Goal: Check status: Check status

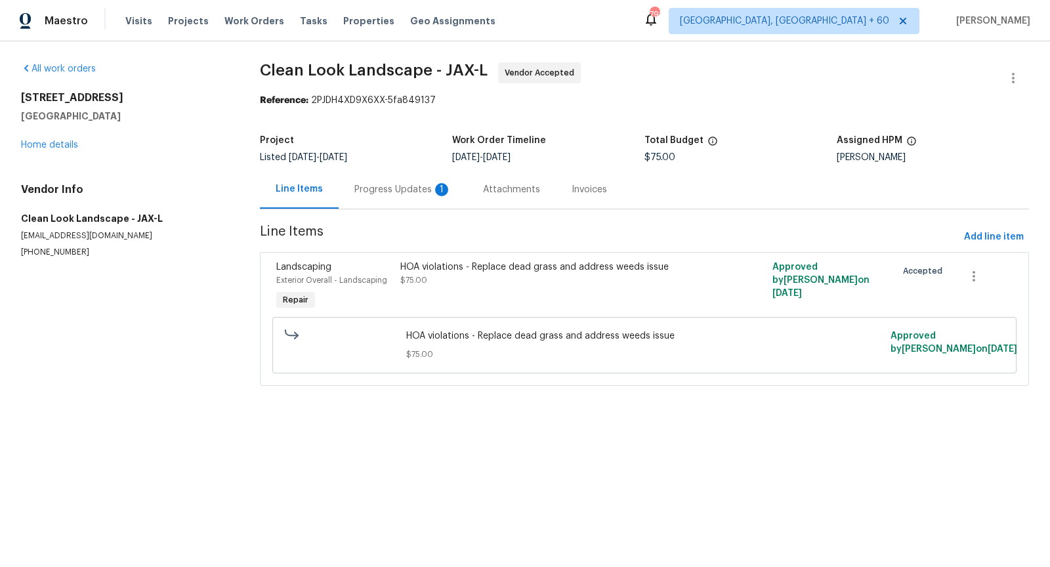
click at [410, 186] on div "Progress Updates 1" at bounding box center [402, 189] width 97 height 13
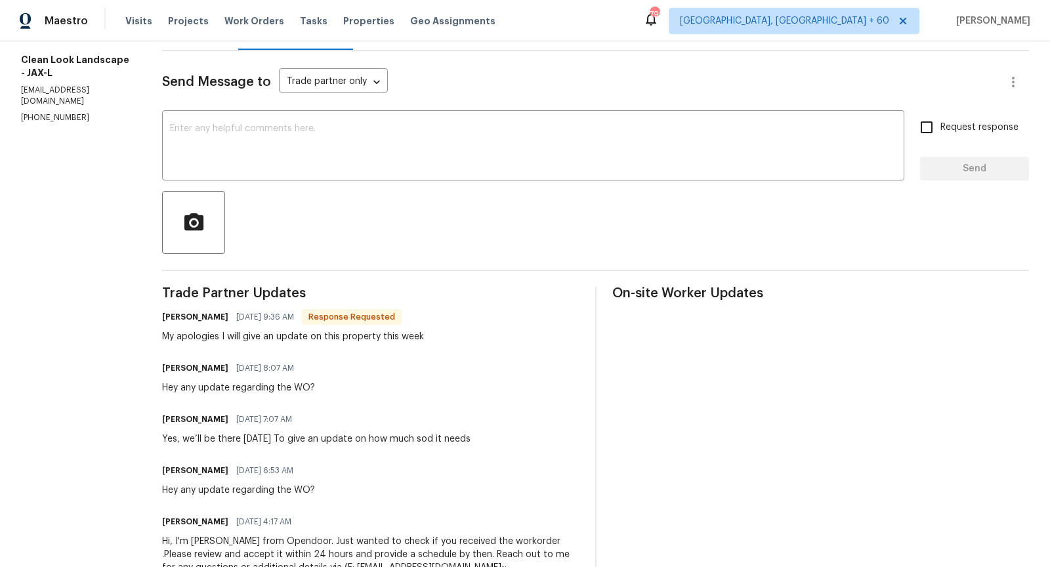
scroll to position [164, 0]
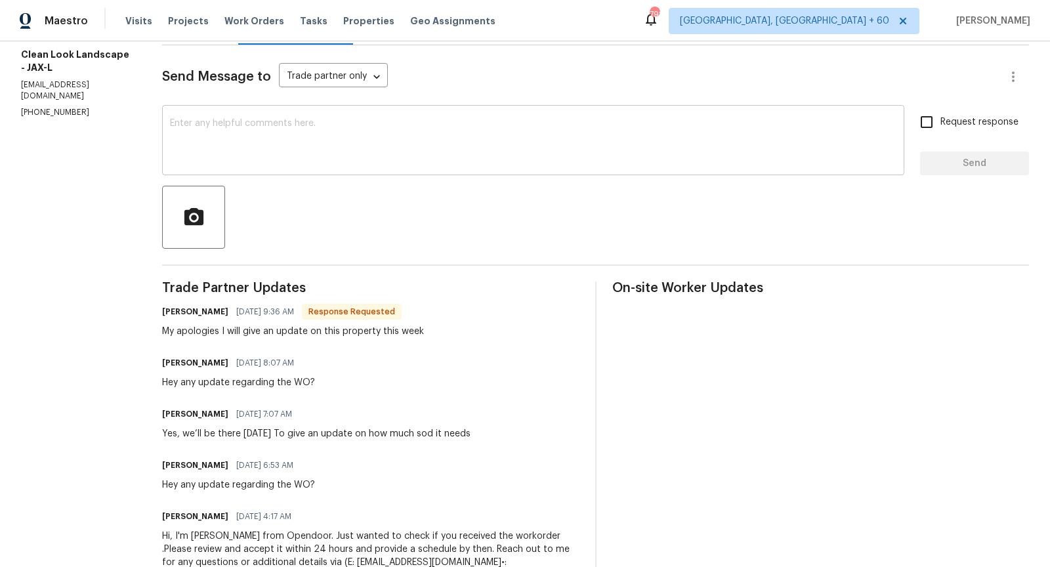
click at [367, 167] on div "x ​" at bounding box center [533, 141] width 742 height 67
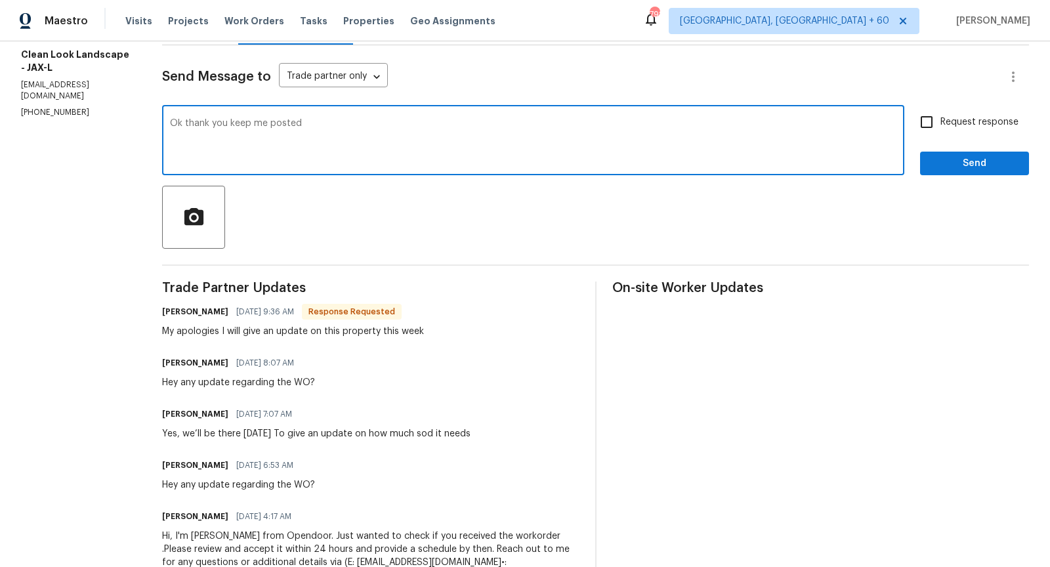
type textarea "Ok thank you keep me posted"
click at [926, 125] on input "Request response" at bounding box center [927, 122] width 28 height 28
checkbox input "true"
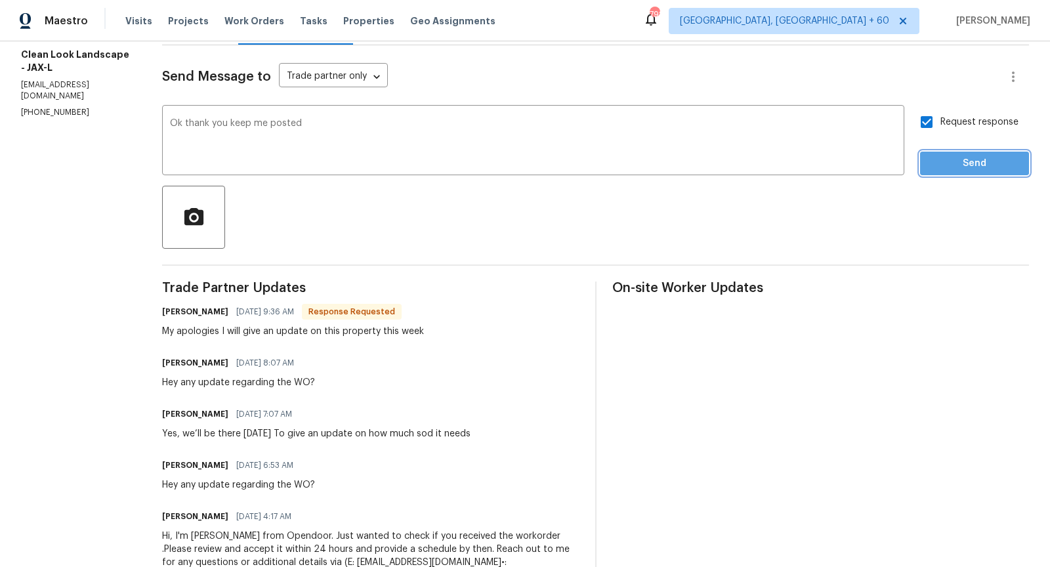
click at [937, 158] on span "Send" at bounding box center [975, 164] width 88 height 16
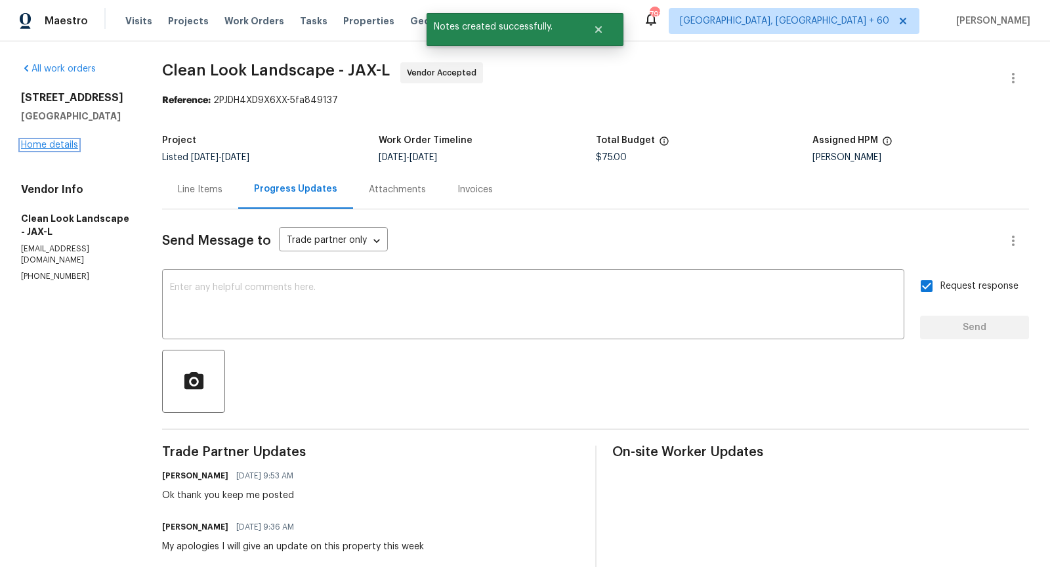
click at [70, 146] on link "Home details" at bounding box center [49, 144] width 57 height 9
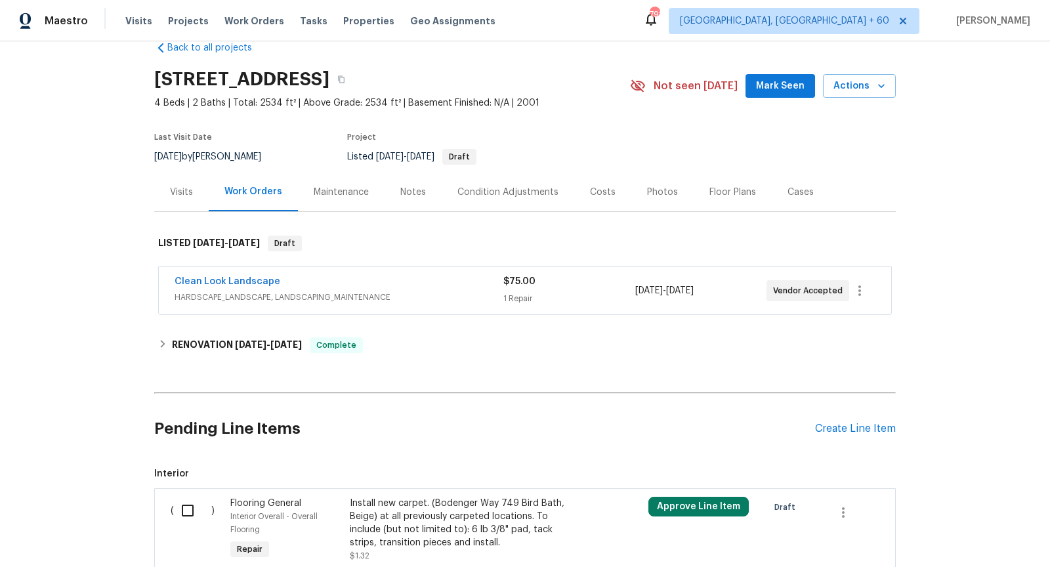
scroll to position [9, 0]
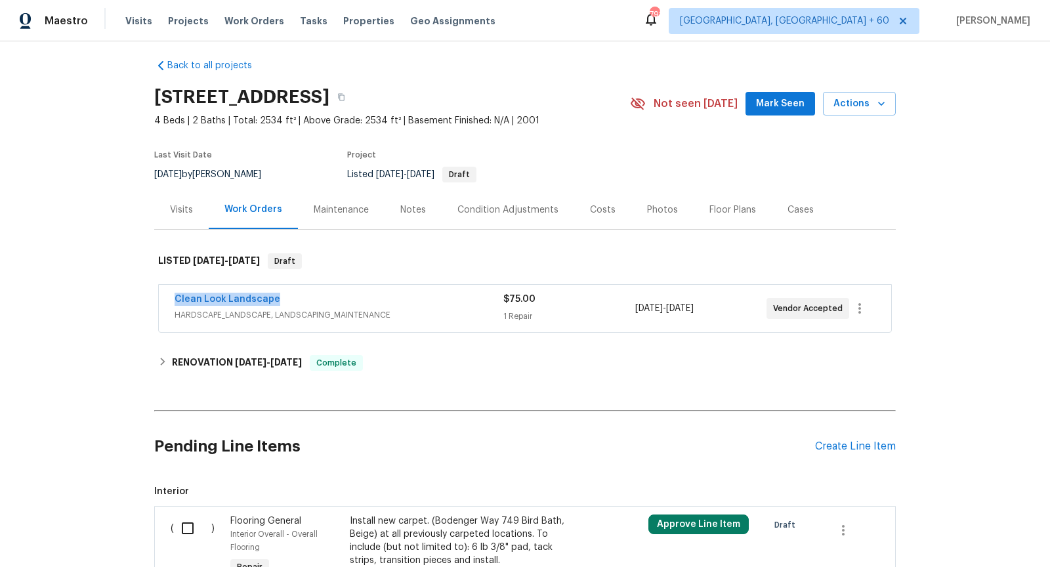
drag, startPoint x: 279, startPoint y: 296, endPoint x: 173, endPoint y: 293, distance: 106.4
click at [173, 293] on div "Clean Look Landscape HARDSCAPE_LANDSCAPE, LANDSCAPING_MAINTENANCE $75.00 1 Repa…" at bounding box center [525, 308] width 732 height 47
copy link "Clean Look Landscape"
